Goal: Check status: Check status

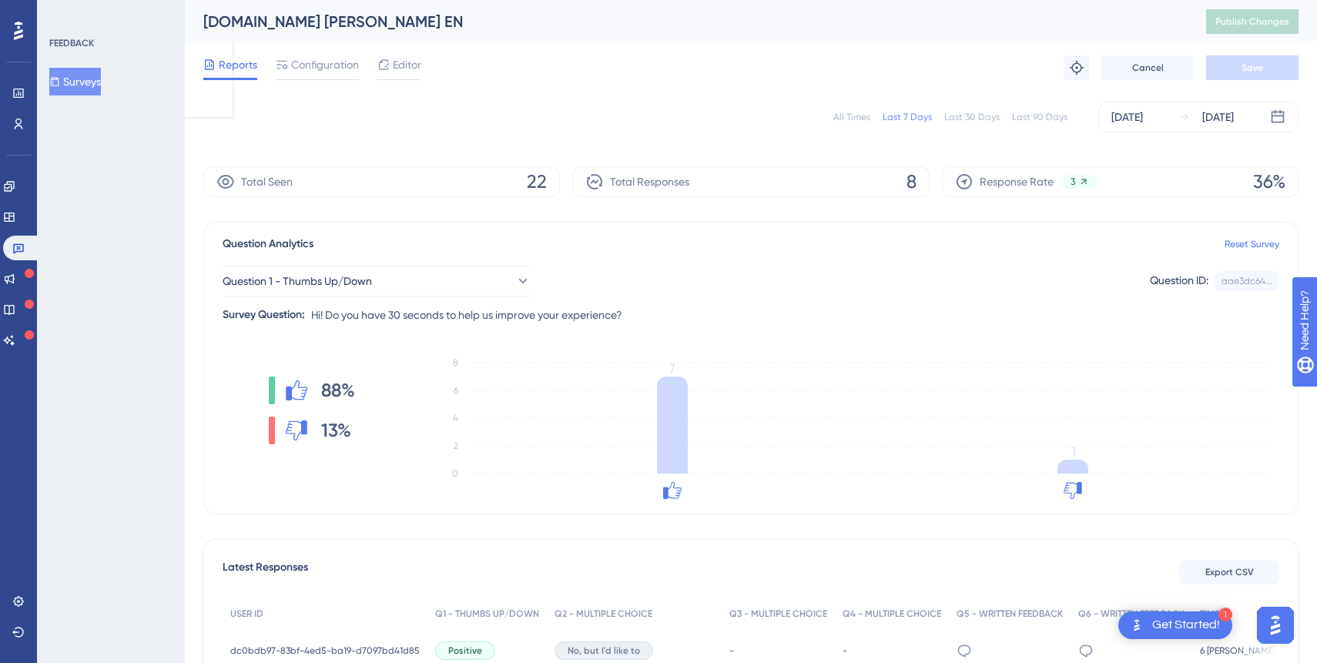
click at [95, 79] on button "Surveys" at bounding box center [75, 82] width 52 height 28
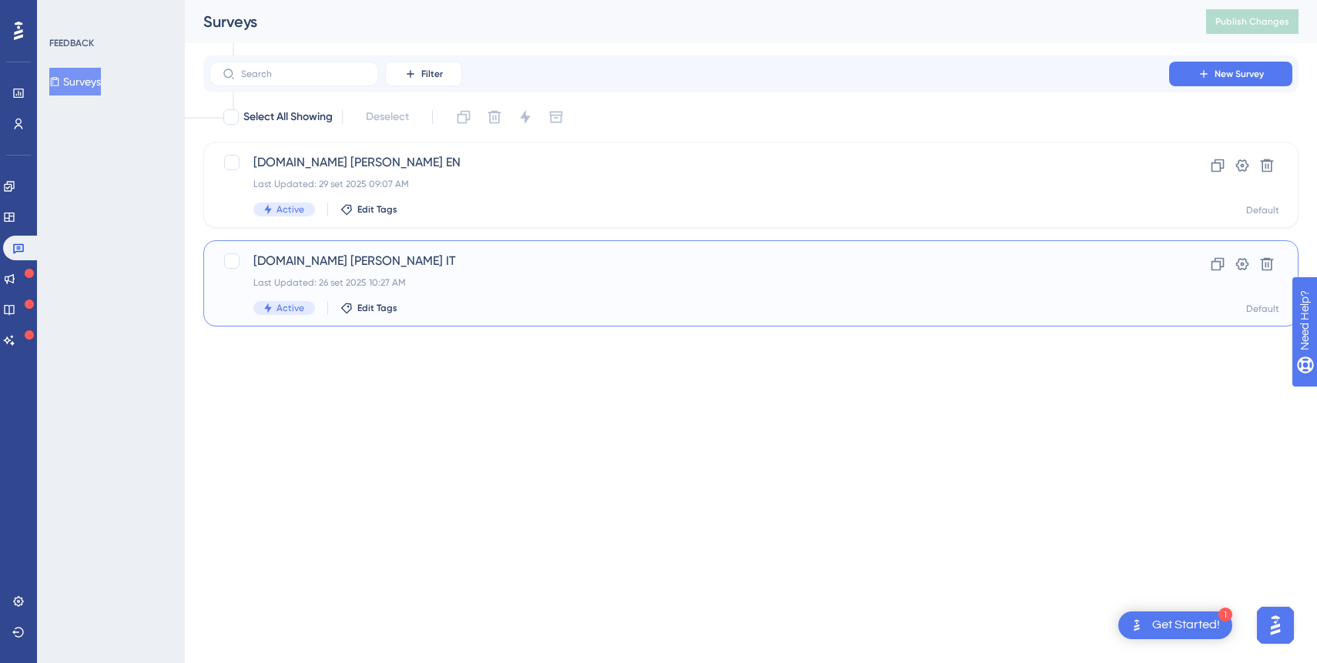
click at [370, 276] on div "Laike.me primo acquisto IT Last Updated: 26 set 2025 10:27 AM Active Edit Tags" at bounding box center [689, 283] width 872 height 63
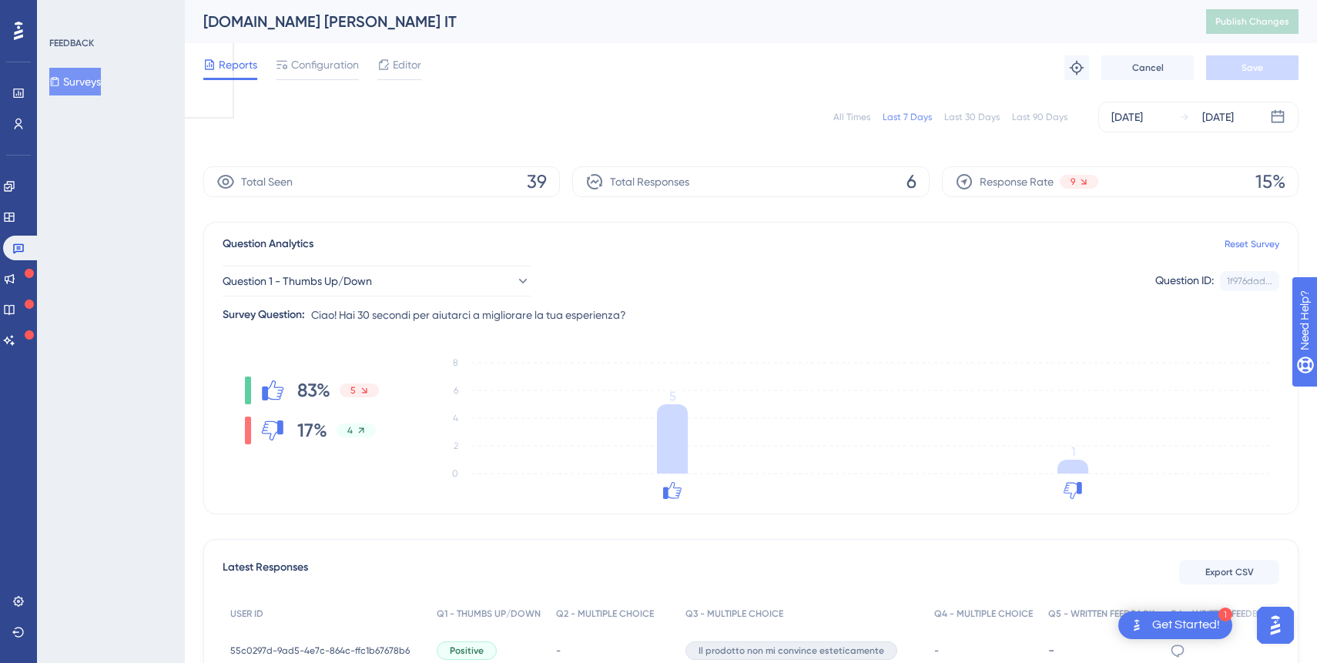
click at [85, 81] on button "Surveys" at bounding box center [75, 82] width 52 height 28
